Goal: Task Accomplishment & Management: Complete application form

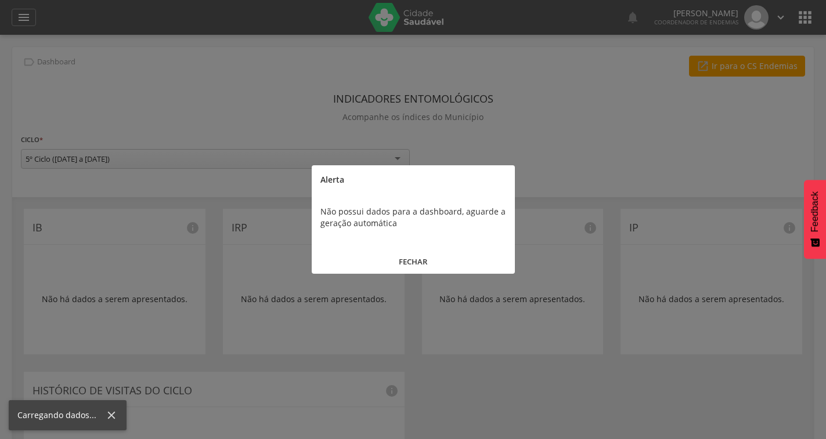
click at [415, 265] on button "FECHAR" at bounding box center [413, 262] width 203 height 25
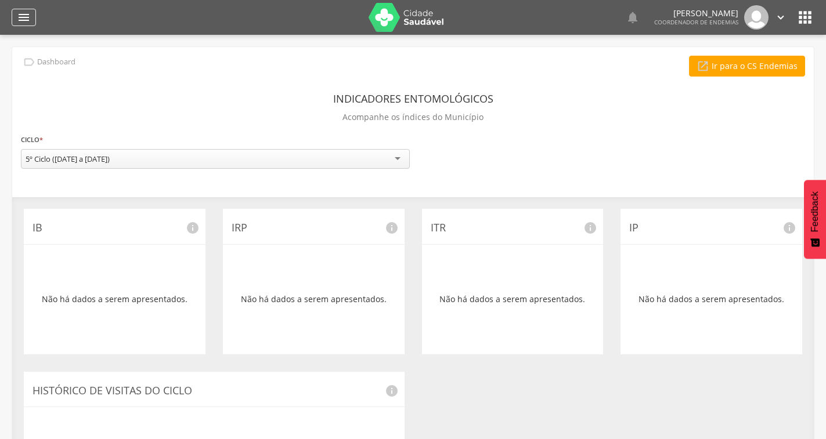
click at [30, 23] on icon "" at bounding box center [24, 17] width 14 height 14
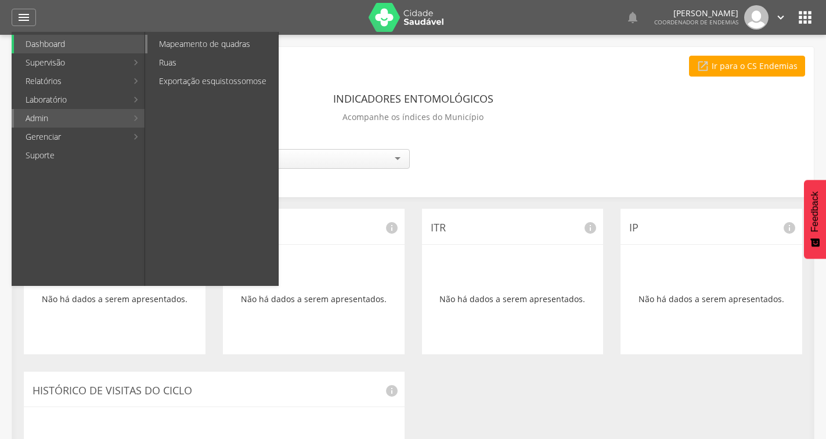
click at [221, 37] on link "Mapeamento de quadras" at bounding box center [212, 44] width 131 height 19
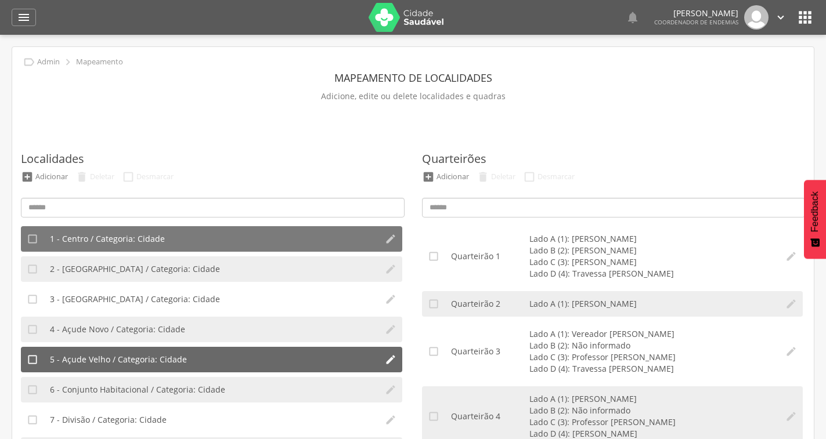
click at [233, 362] on li "5 - Açude Velho / Categoria: Cidade" at bounding box center [211, 360] width 335 height 26
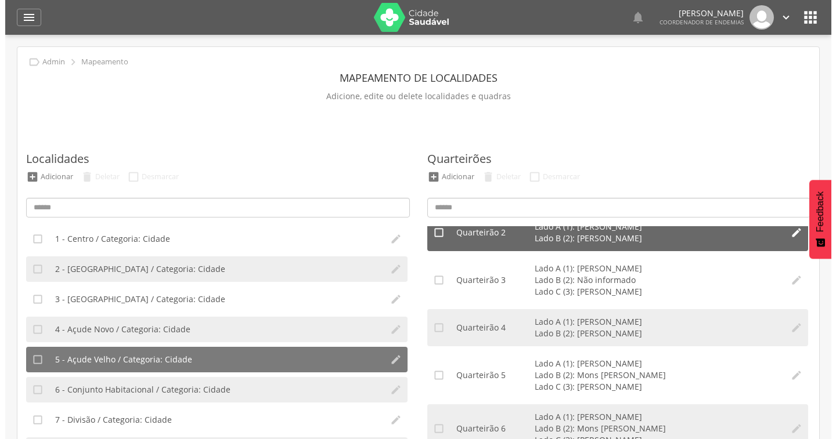
scroll to position [67, 0]
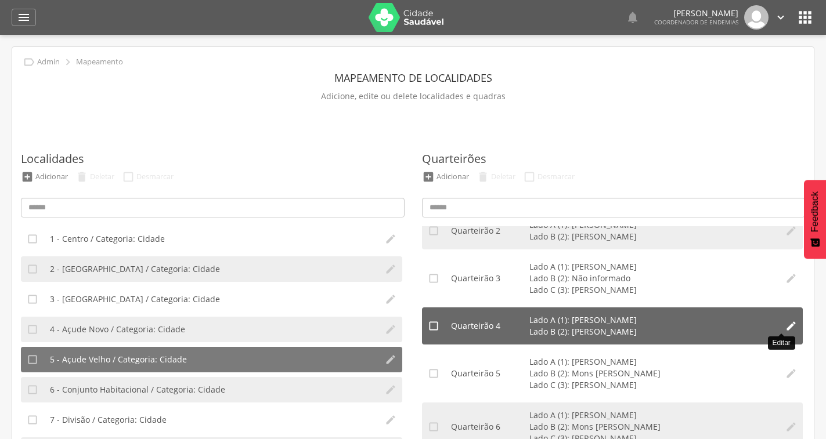
click at [785, 323] on icon "" at bounding box center [791, 326] width 12 height 12
type input "*"
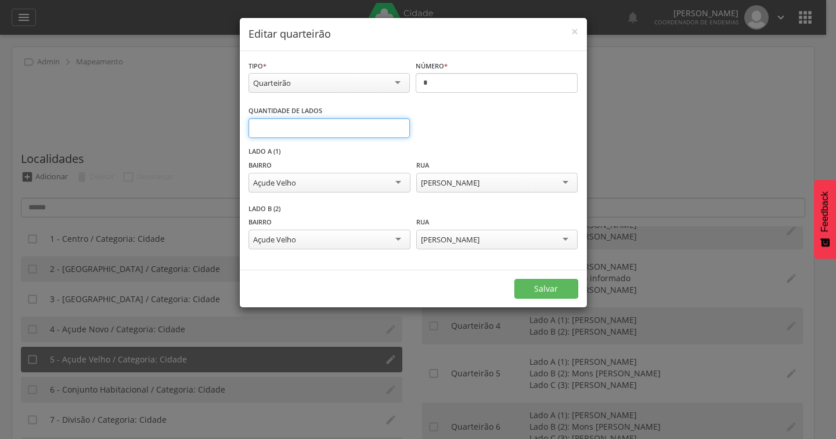
type input "*"
click at [398, 126] on input "*" at bounding box center [329, 128] width 162 height 20
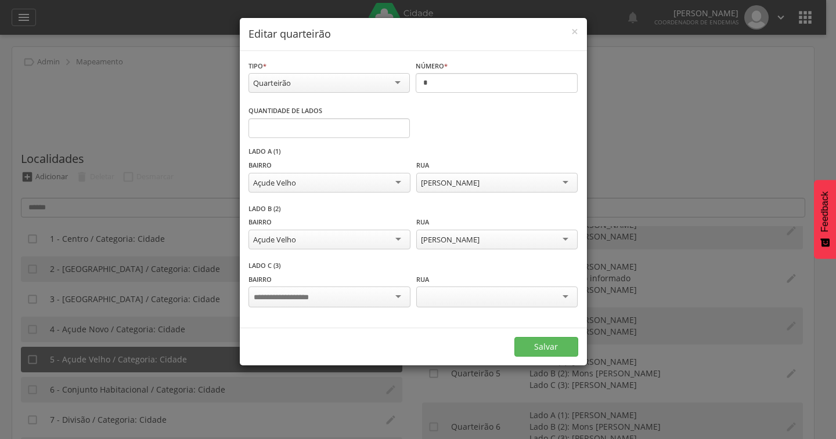
click at [399, 299] on div at bounding box center [328, 297] width 161 height 21
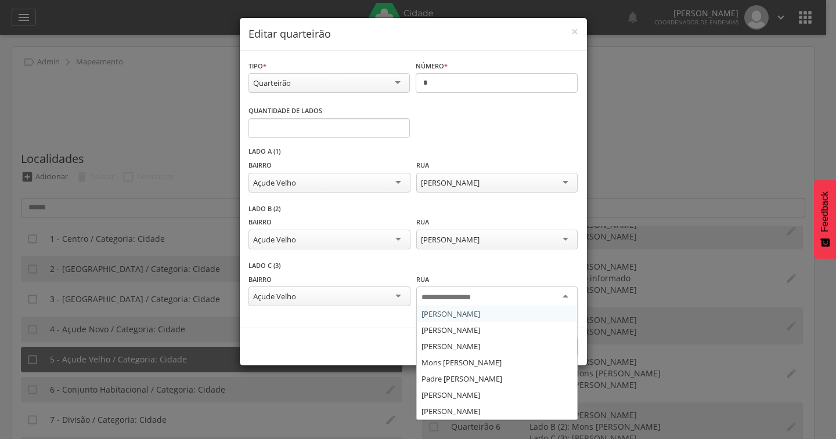
click at [525, 297] on div at bounding box center [496, 297] width 161 height 21
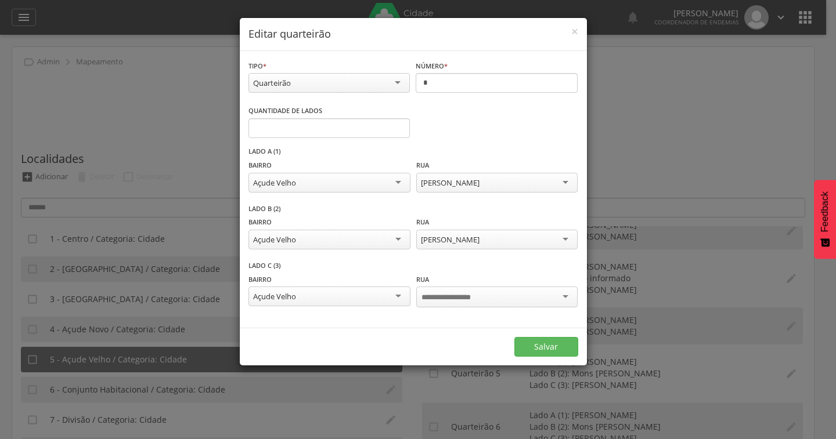
click at [360, 265] on div "**********" at bounding box center [413, 290] width 330 height 58
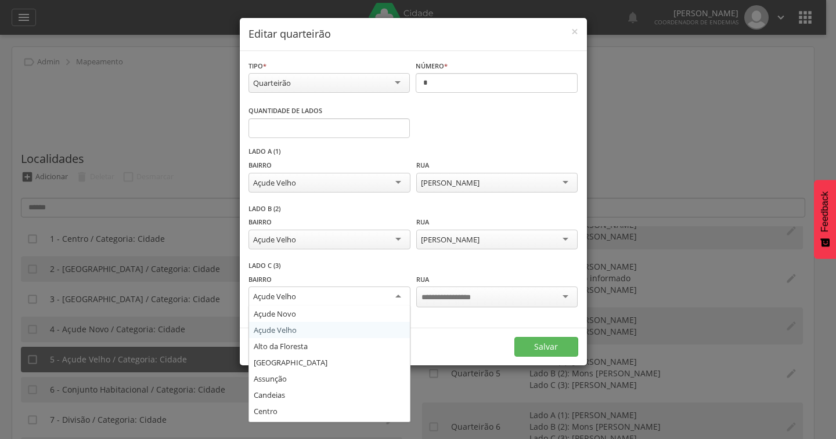
click at [398, 299] on div "Açude Velho" at bounding box center [328, 297] width 161 height 21
click at [369, 257] on div "**********" at bounding box center [412, 238] width 329 height 45
click at [309, 297] on div "Açude Velho" at bounding box center [328, 297] width 161 height 21
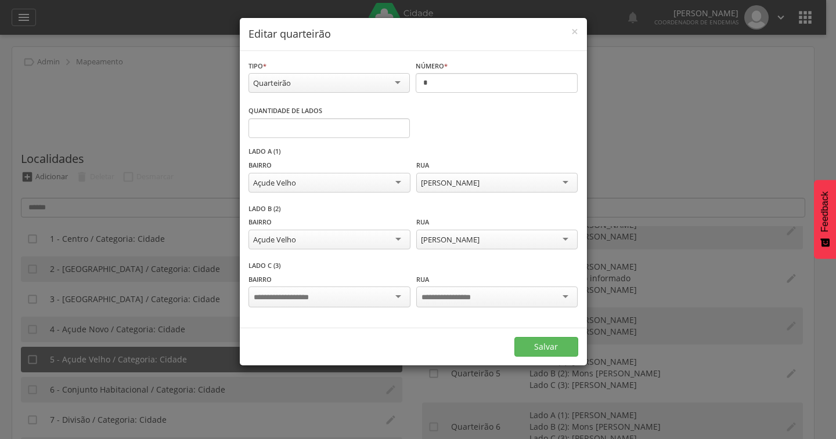
click at [342, 276] on div "Bairro Açude [GEOGRAPHIC_DATA] [GEOGRAPHIC_DATA] [GEOGRAPHIC_DATA] Assunção Can…" at bounding box center [328, 292] width 161 height 38
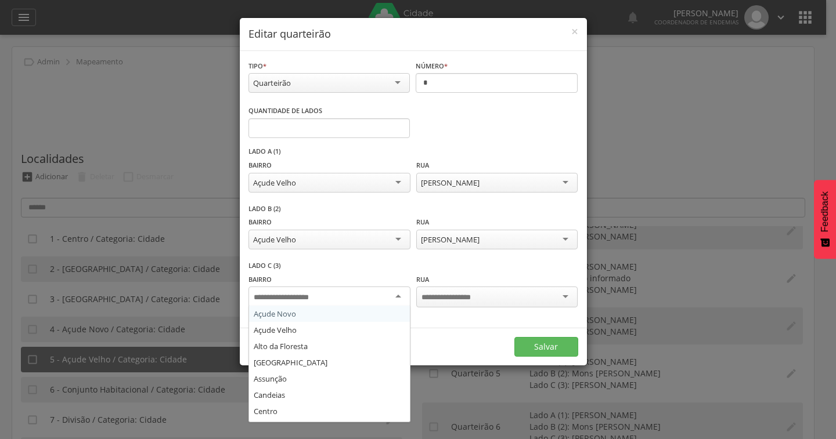
click at [394, 295] on div at bounding box center [328, 297] width 161 height 21
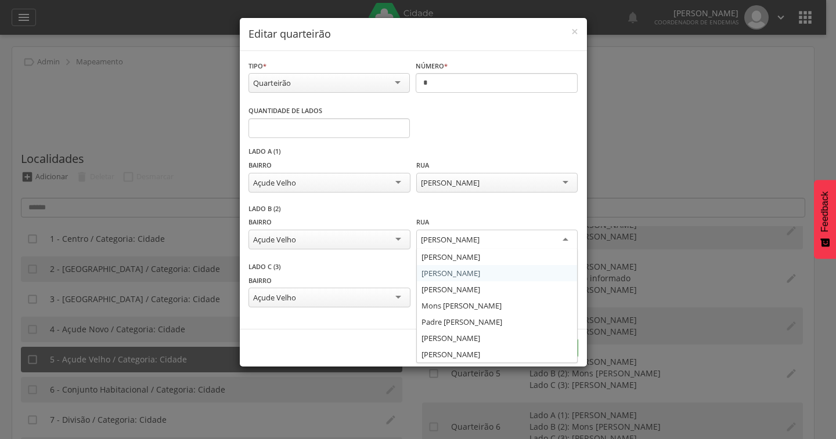
click at [479, 244] on div "[PERSON_NAME]" at bounding box center [450, 240] width 59 height 10
click at [381, 215] on div "**********" at bounding box center [413, 233] width 330 height 58
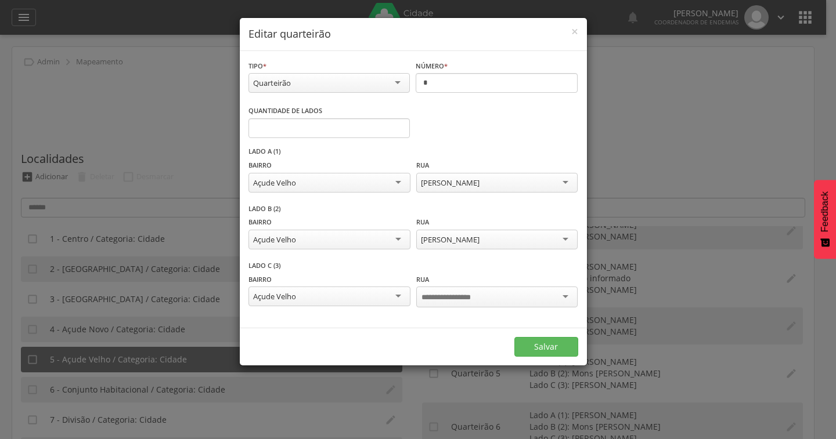
click at [528, 305] on div at bounding box center [496, 297] width 161 height 21
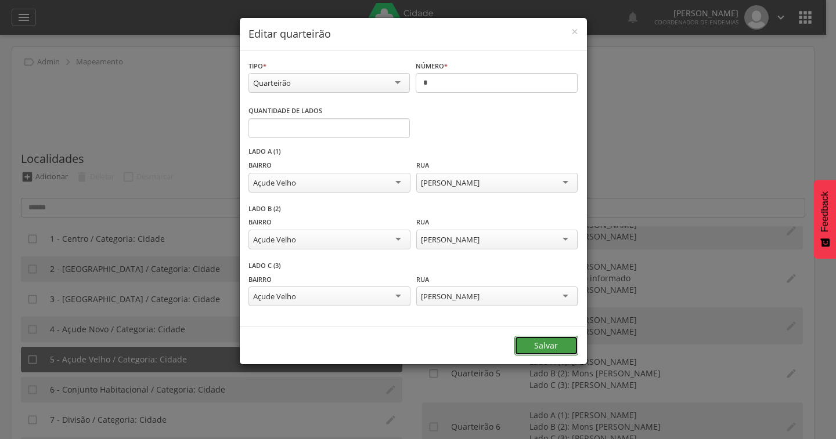
click at [554, 344] on button "Salvar" at bounding box center [546, 346] width 64 height 20
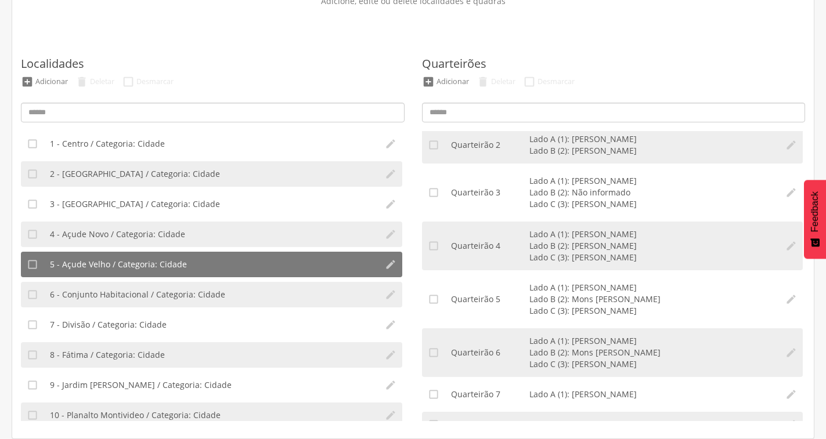
scroll to position [79, 0]
